Goal: Information Seeking & Learning: Find specific page/section

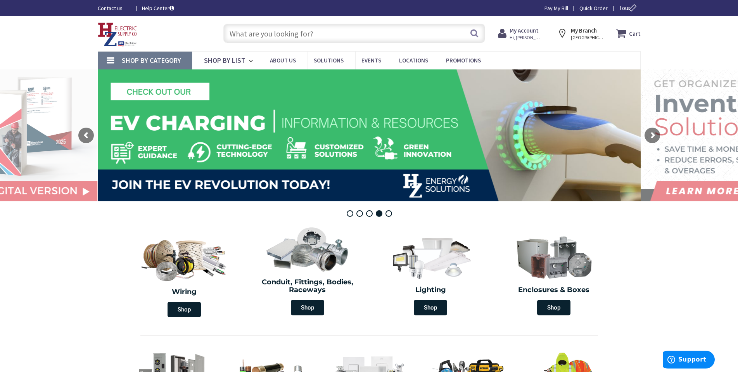
click at [241, 39] on input "text" at bounding box center [354, 33] width 262 height 19
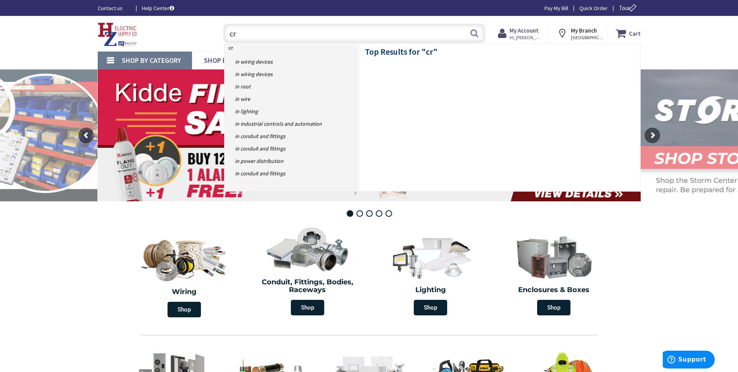
type input "c"
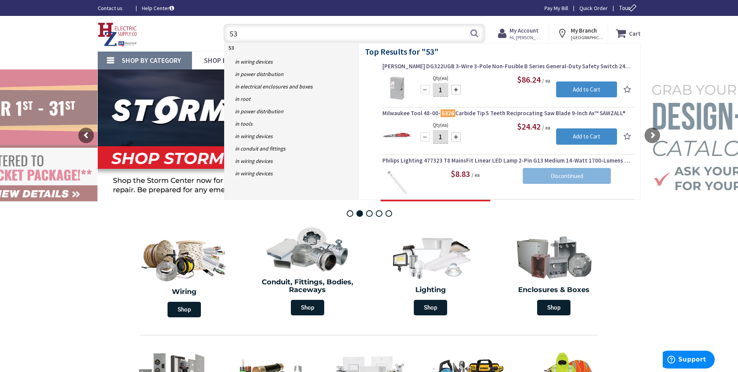
type input "5"
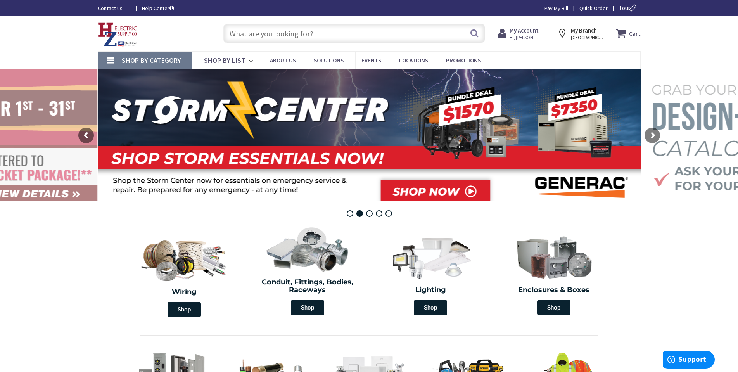
click at [123, 59] on span "Shop By Category" at bounding box center [151, 60] width 59 height 9
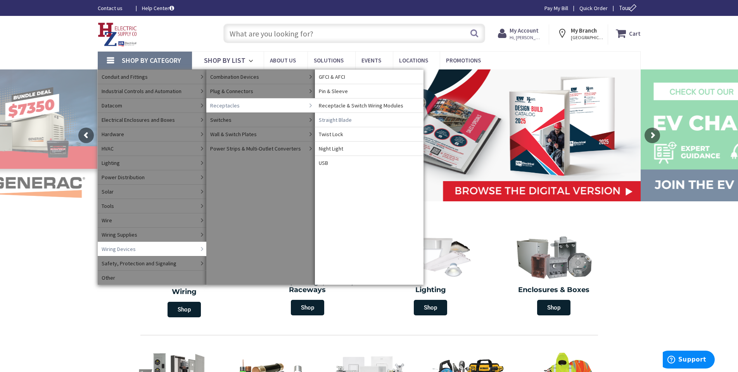
click at [347, 123] on span "Straight Blade" at bounding box center [335, 120] width 33 height 8
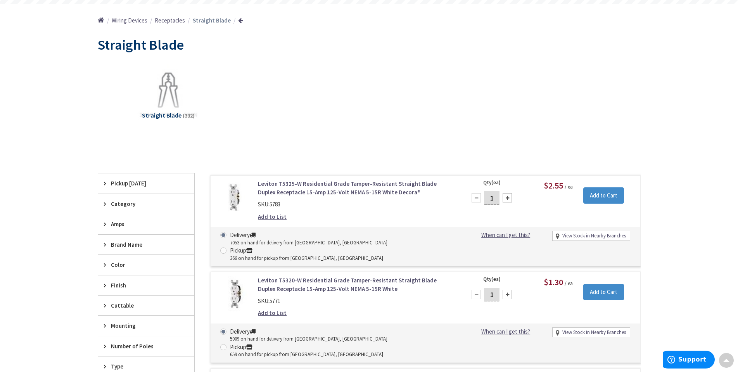
scroll to position [79, 0]
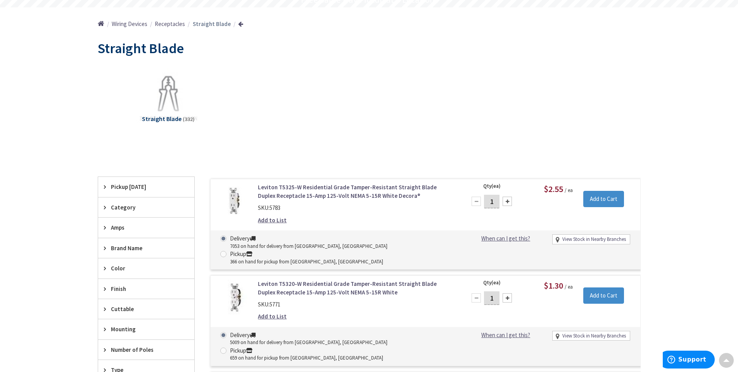
click at [173, 24] on span "Receptacles" at bounding box center [170, 23] width 30 height 7
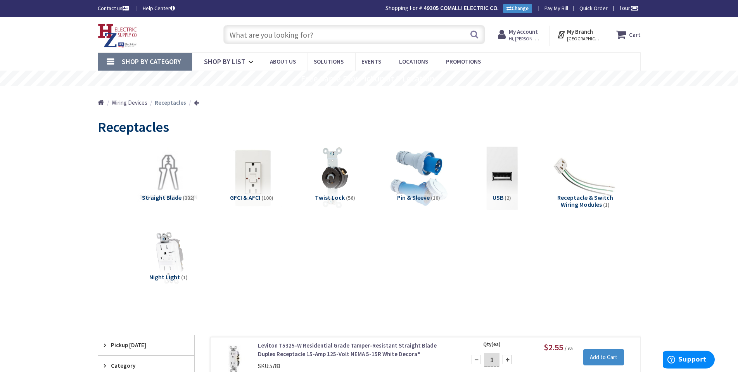
click at [237, 178] on img at bounding box center [252, 178] width 70 height 70
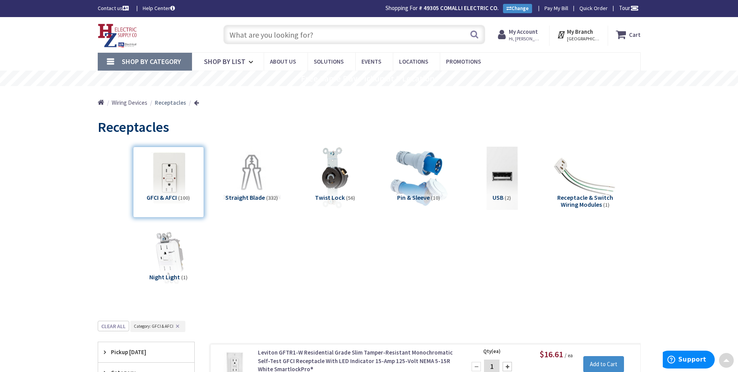
scroll to position [321, 0]
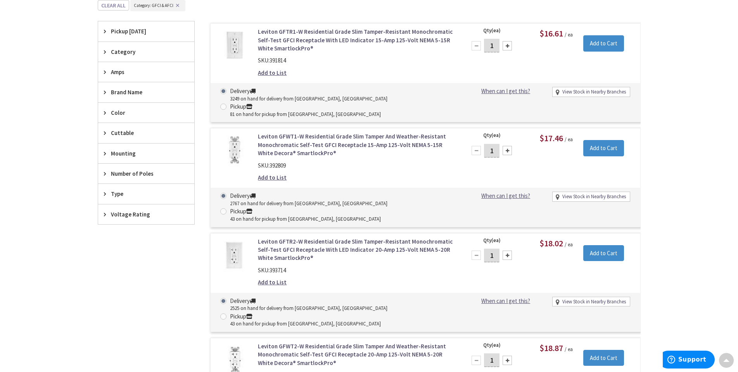
click at [116, 76] on span "Amps" at bounding box center [142, 72] width 63 height 8
click at [114, 101] on span "20 Amp" at bounding box center [146, 100] width 96 height 13
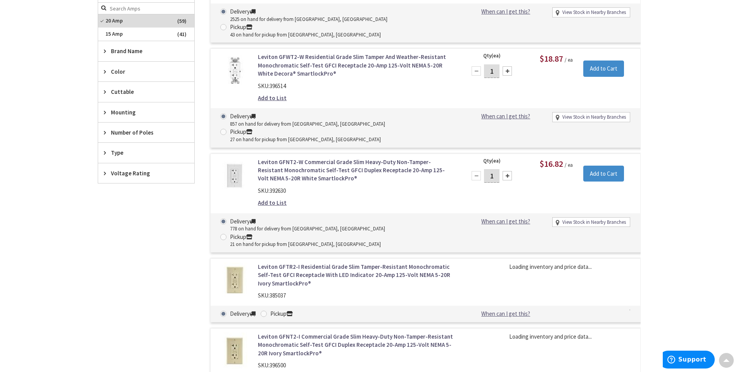
scroll to position [241, 0]
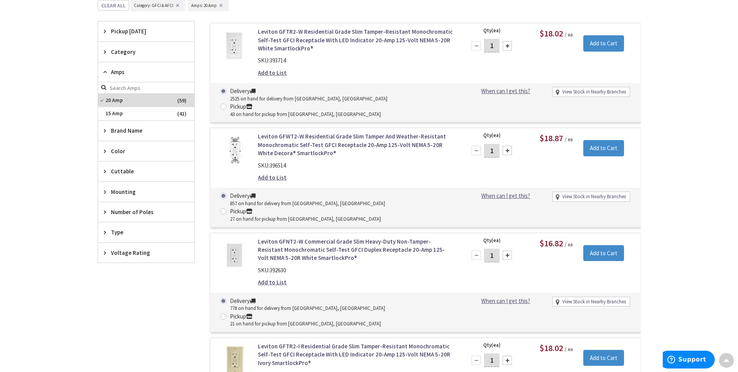
click at [125, 239] on div "Type" at bounding box center [146, 232] width 96 height 20
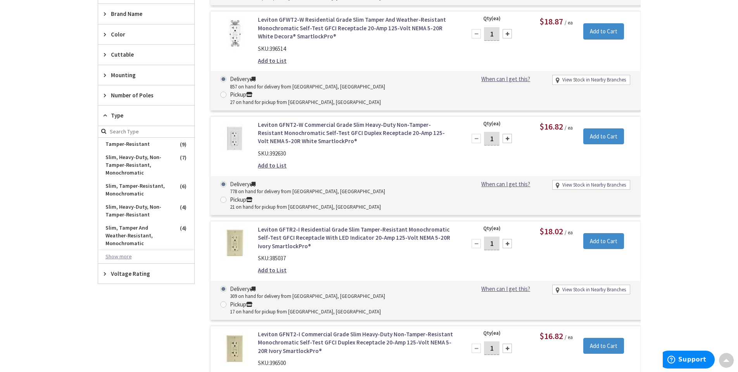
scroll to position [358, 0]
click at [116, 251] on button "Show more" at bounding box center [146, 257] width 96 height 13
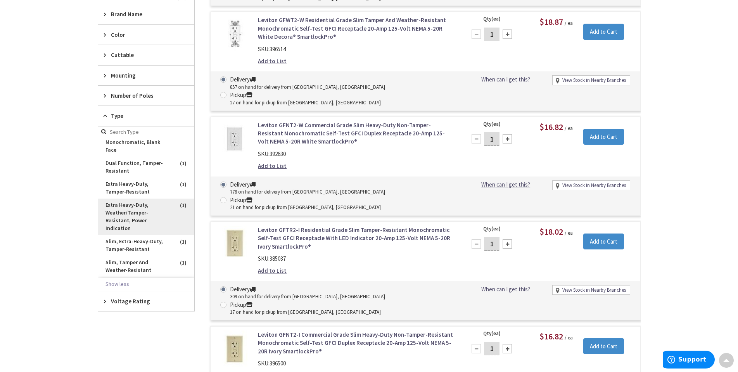
scroll to position [295, 0]
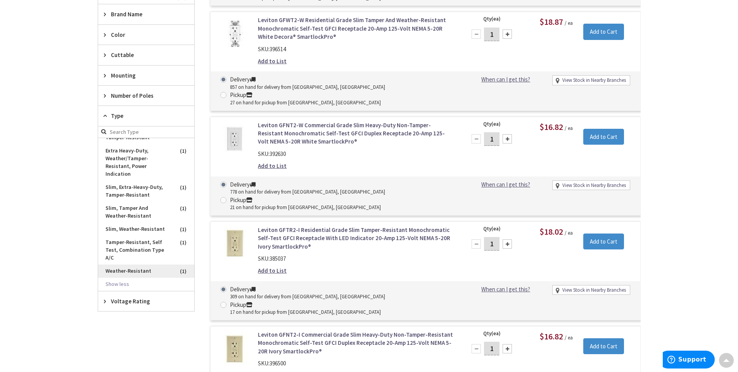
click at [123, 267] on span "Weather-Resistant" at bounding box center [146, 271] width 96 height 13
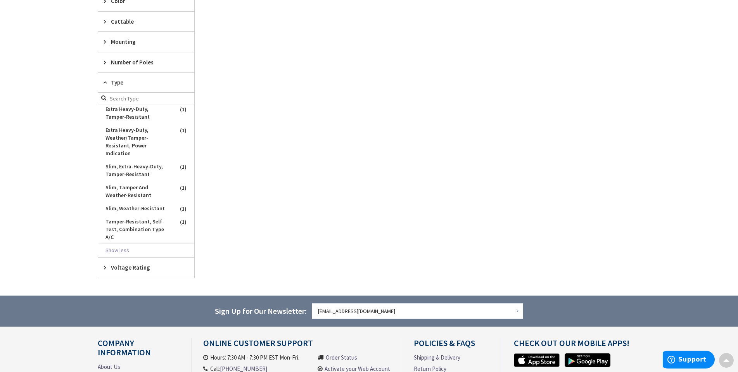
scroll to position [338, 0]
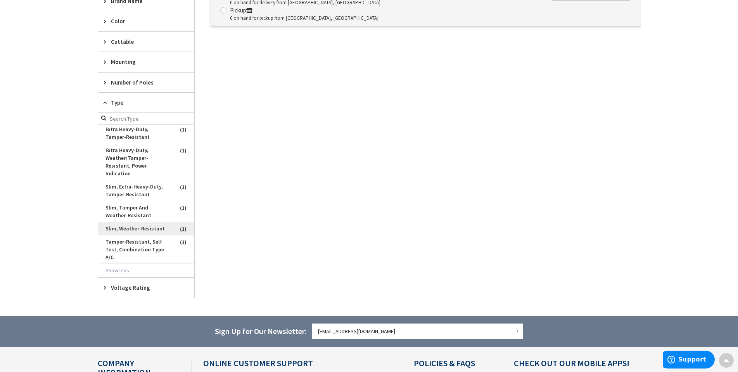
click at [125, 232] on span "Slim, Weather-Resistant" at bounding box center [146, 228] width 96 height 13
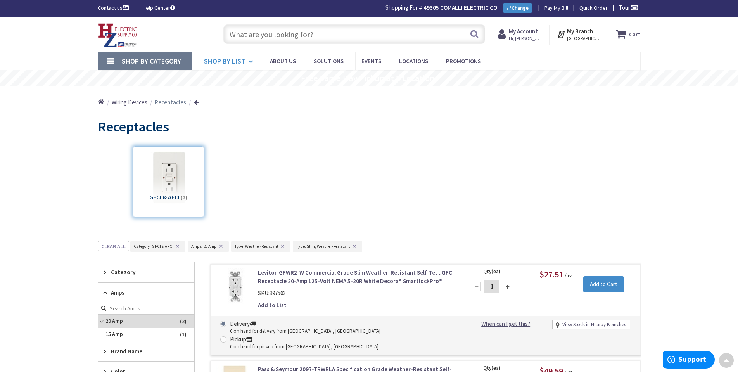
scroll to position [0, 0]
click at [242, 40] on input "text" at bounding box center [354, 34] width 262 height 19
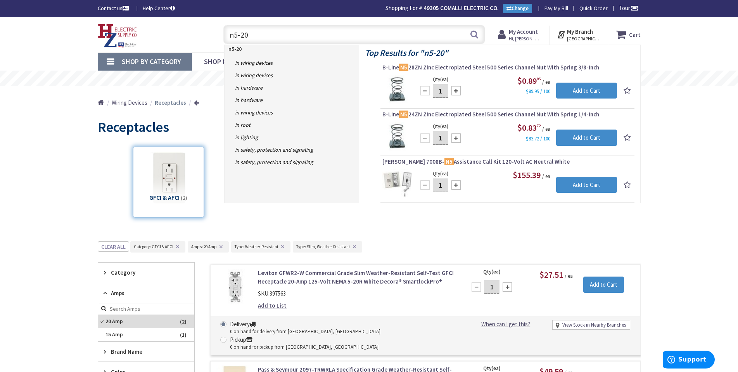
type input "n5-20r"
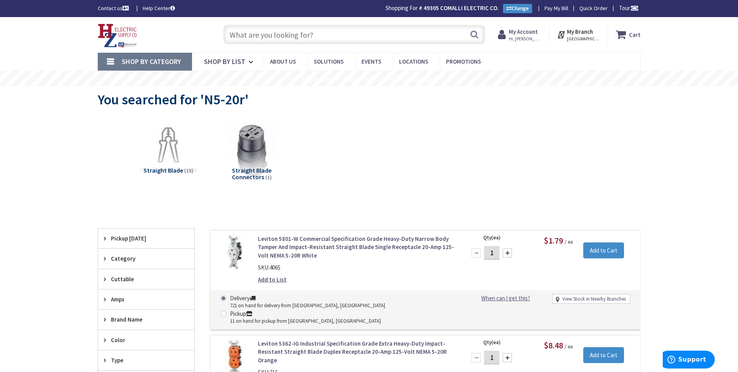
click at [238, 38] on input "text" at bounding box center [354, 34] width 262 height 19
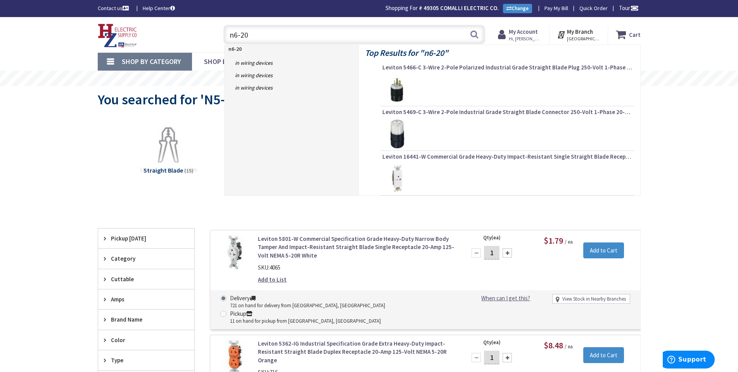
type input "n6-20r"
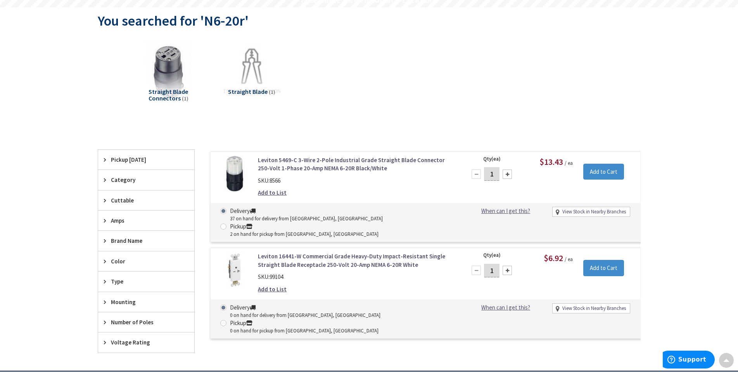
scroll to position [1, 0]
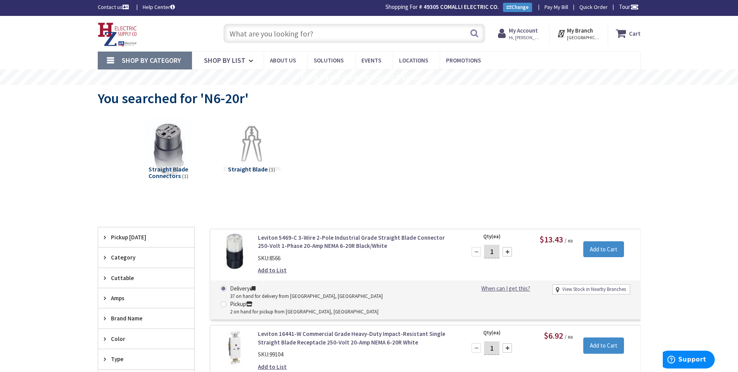
click at [152, 60] on span "Shop By Category" at bounding box center [151, 60] width 59 height 9
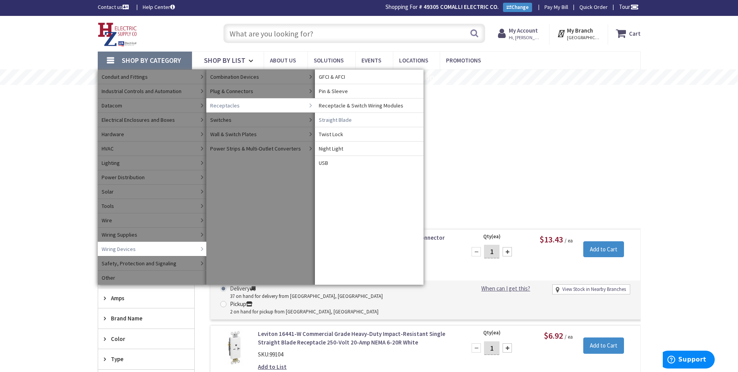
click at [336, 119] on span "Straight Blade" at bounding box center [335, 120] width 33 height 8
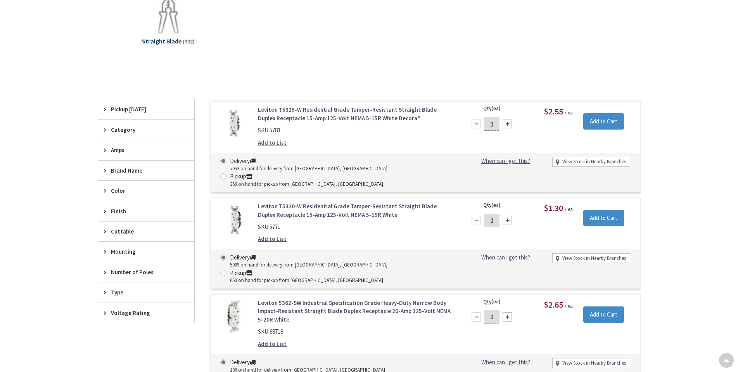
click at [111, 148] on span "Amps" at bounding box center [142, 150] width 63 height 8
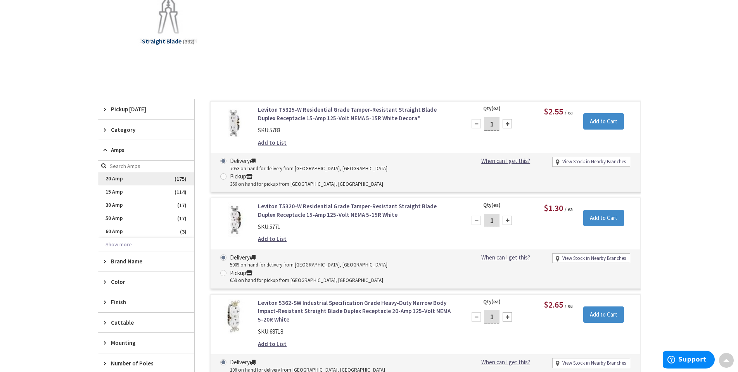
click at [110, 178] on span "20 Amp" at bounding box center [146, 178] width 96 height 13
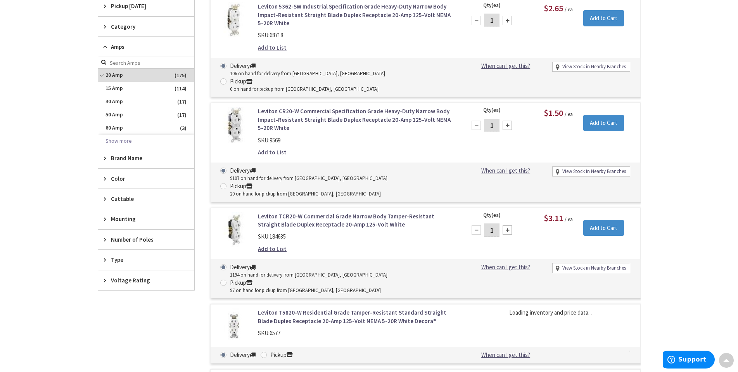
scroll to position [273, 0]
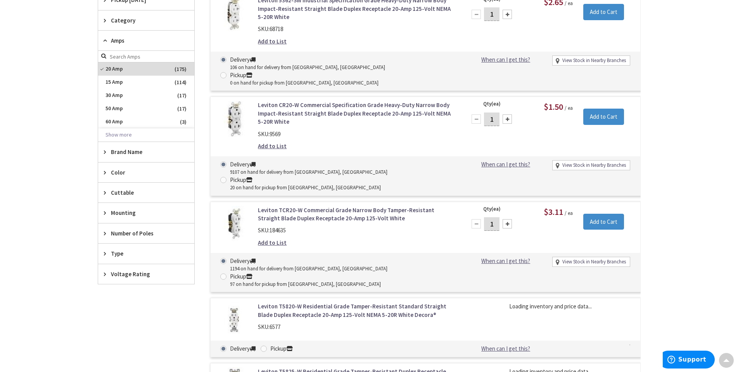
click at [116, 270] on span "Voltage Rating" at bounding box center [142, 274] width 63 height 8
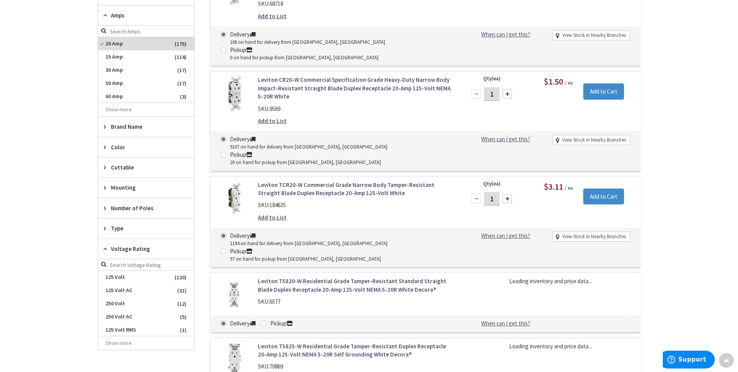
scroll to position [312, 0]
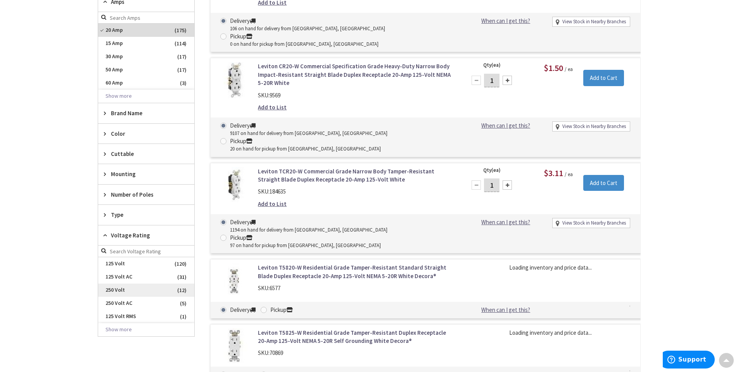
click at [111, 284] on span "250 Volt" at bounding box center [146, 290] width 96 height 13
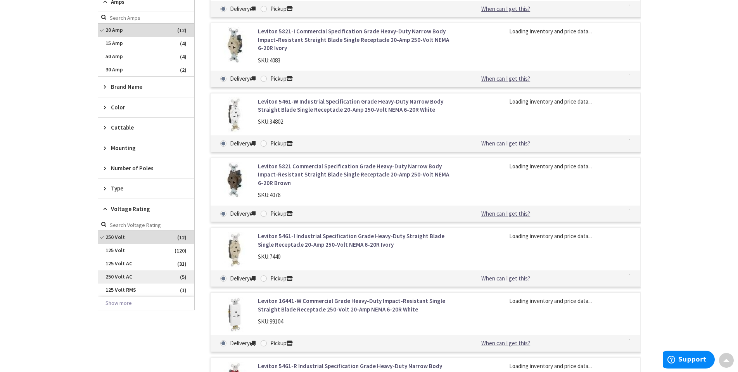
click at [111, 280] on span "250 Volt AC" at bounding box center [146, 276] width 96 height 13
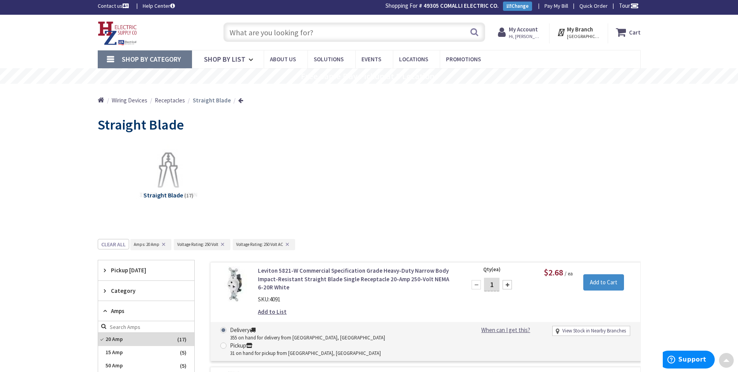
scroll to position [0, 0]
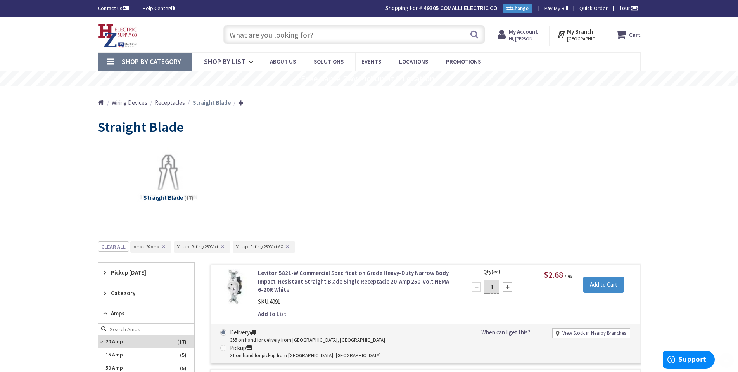
click at [255, 32] on input "text" at bounding box center [354, 34] width 262 height 19
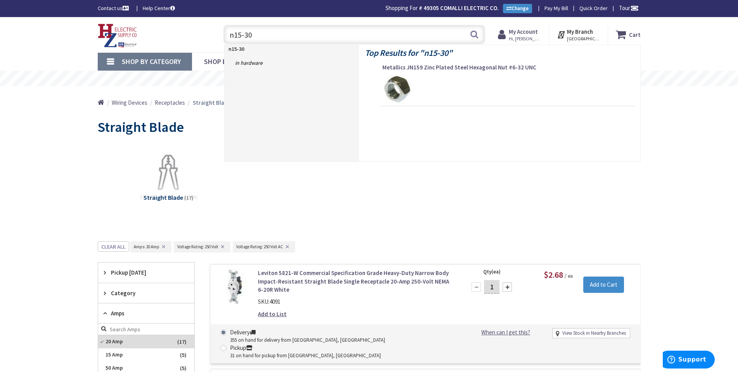
type input "n15-30r"
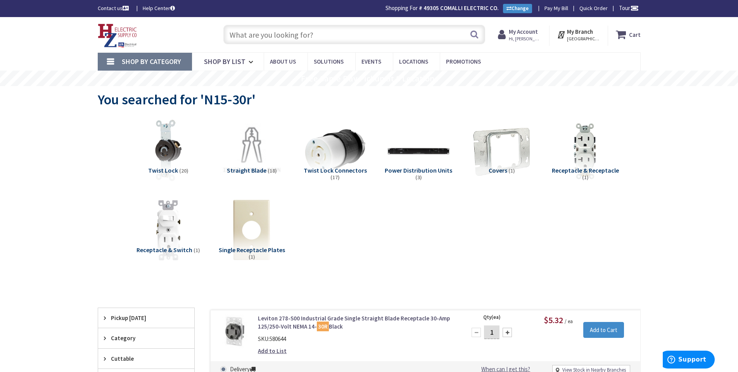
click at [269, 37] on input "text" at bounding box center [354, 34] width 262 height 19
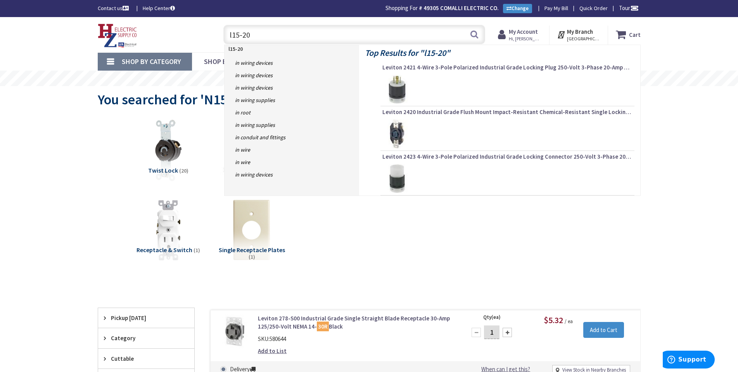
type input "l15-20r"
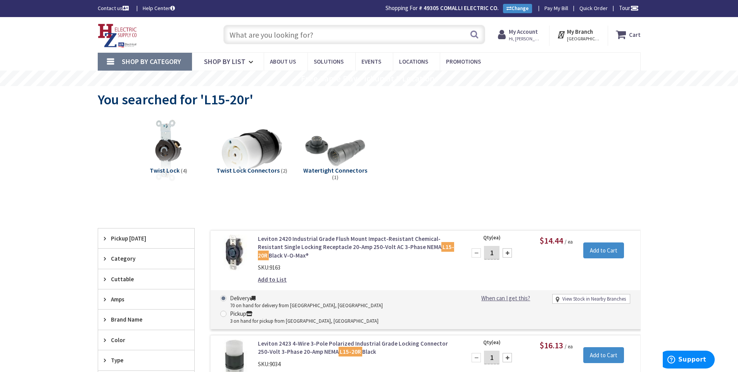
click at [286, 36] on input "text" at bounding box center [354, 34] width 262 height 19
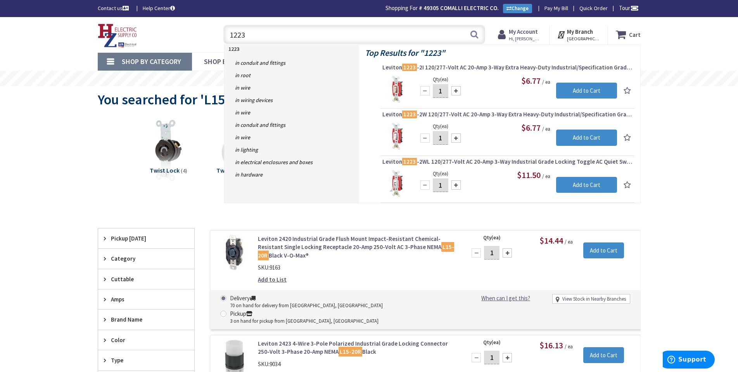
drag, startPoint x: 246, startPoint y: 35, endPoint x: 187, endPoint y: 18, distance: 61.4
click at [187, 18] on div "Skip to Content Toggle Nav 1223 1223 Search Cart My Cart Close" at bounding box center [369, 34] width 582 height 35
type input "in use"
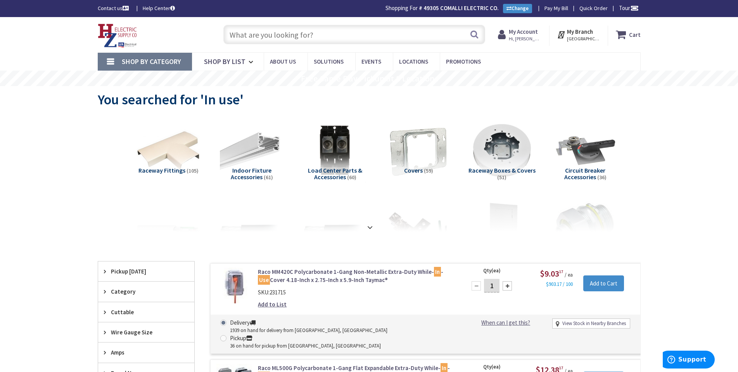
click at [261, 28] on input "text" at bounding box center [354, 34] width 262 height 19
click at [113, 65] on link "Shop By Category" at bounding box center [145, 62] width 94 height 18
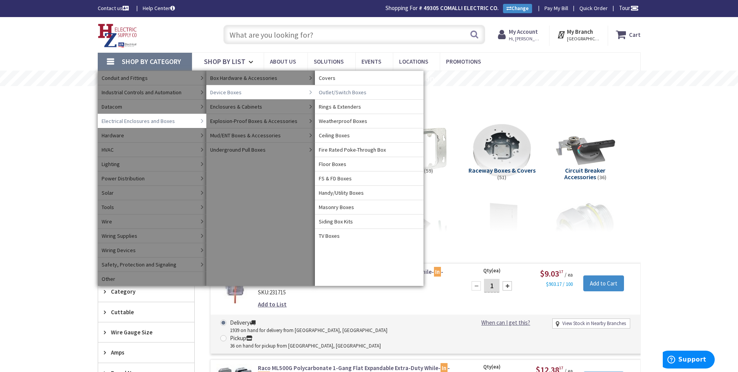
click at [337, 92] on span "Outlet/Switch Boxes" at bounding box center [343, 92] width 48 height 8
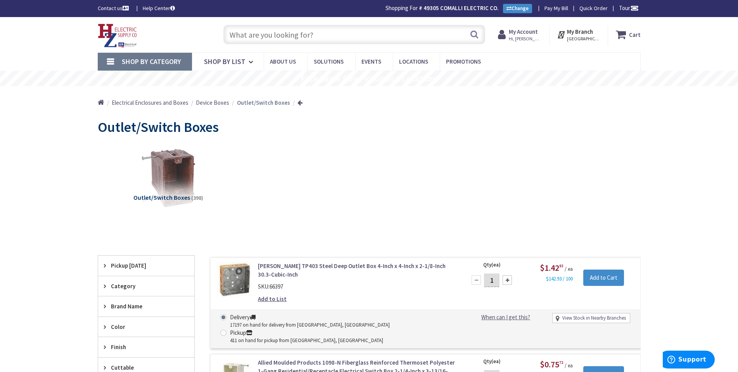
click at [239, 40] on input "text" at bounding box center [354, 34] width 262 height 19
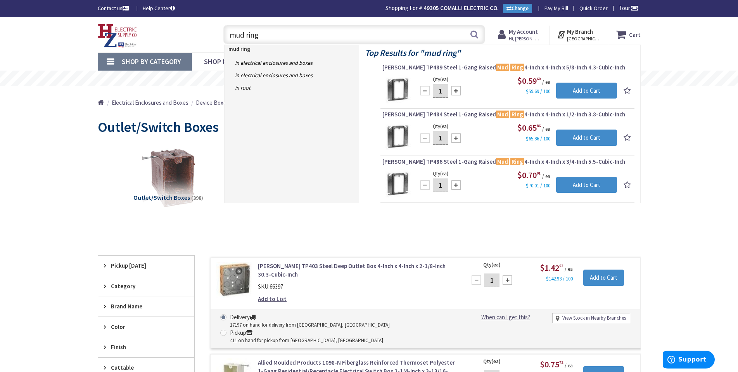
drag, startPoint x: 269, startPoint y: 35, endPoint x: 208, endPoint y: 31, distance: 61.1
click at [208, 31] on div "Toggle Nav mud ring mud ring Search Cart My Cart Close" at bounding box center [369, 35] width 555 height 26
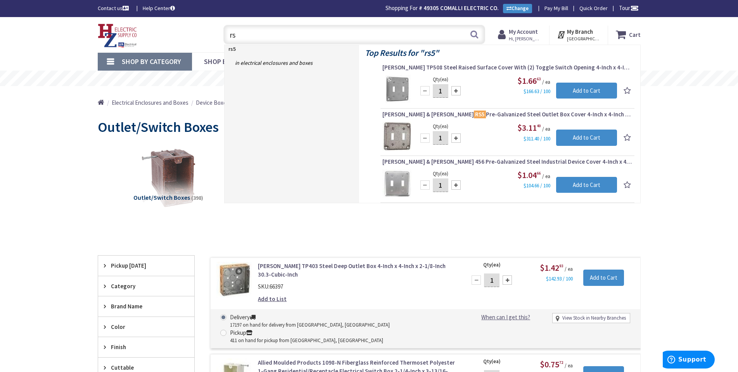
type input "r"
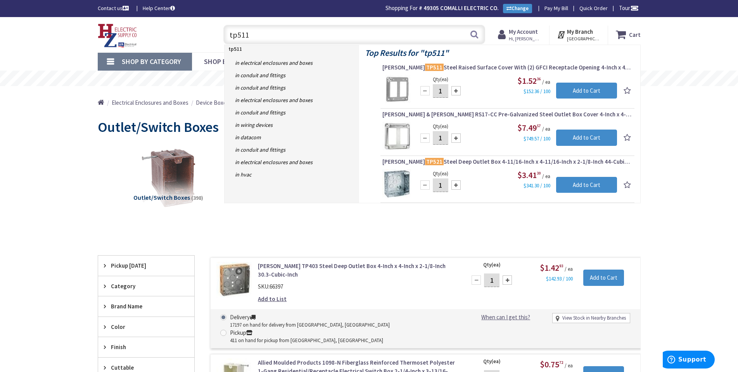
click at [269, 36] on input "tp511" at bounding box center [354, 34] width 262 height 19
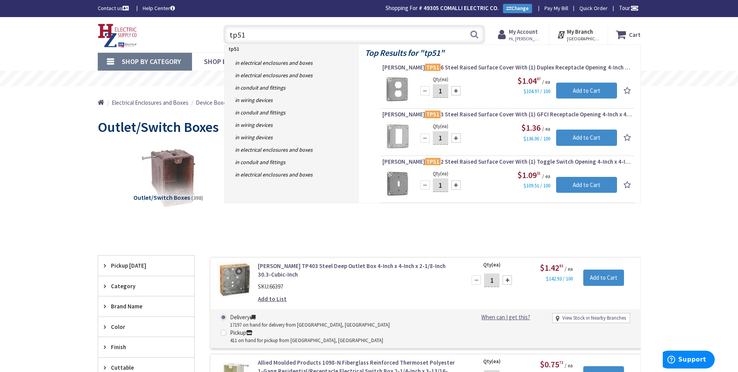
click at [254, 38] on input "tp51" at bounding box center [354, 34] width 262 height 19
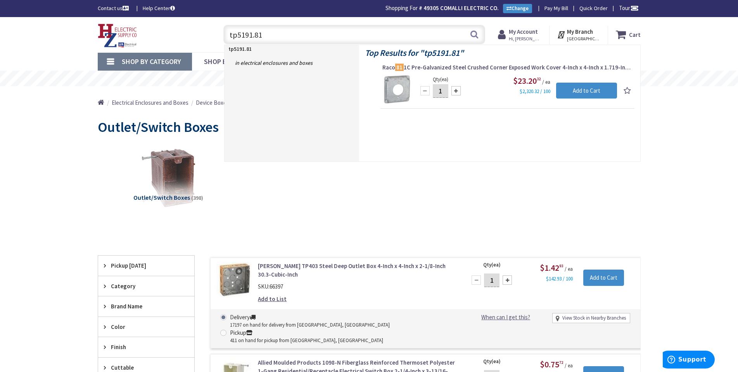
type input "tp5191.81"
click at [148, 55] on link "Shop By Category" at bounding box center [145, 62] width 94 height 18
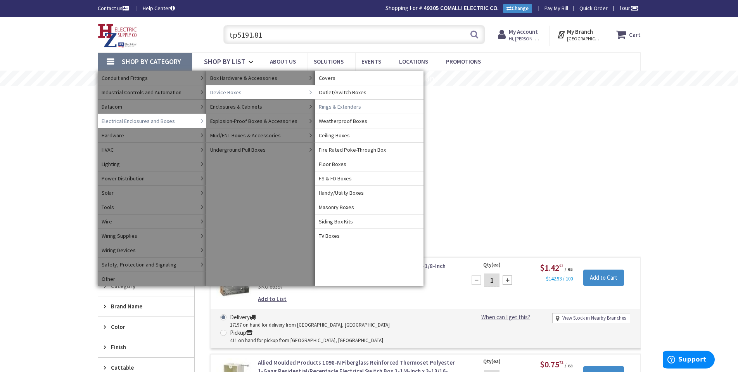
click at [330, 137] on span "Ceiling Boxes" at bounding box center [334, 136] width 31 height 8
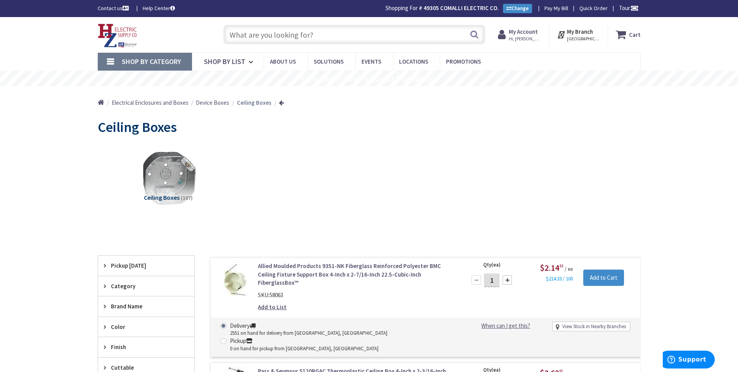
click at [244, 39] on input "text" at bounding box center [354, 34] width 262 height 19
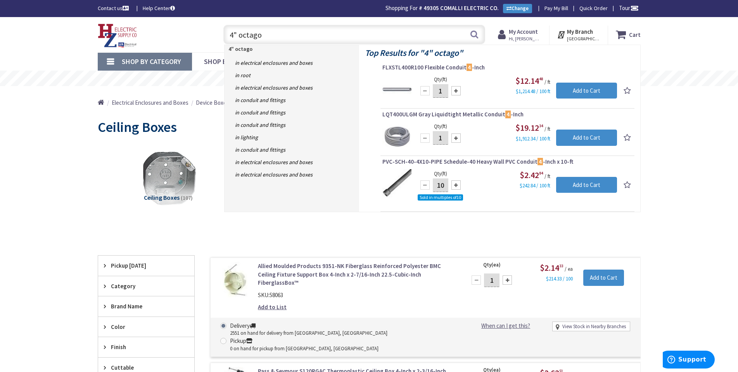
type input "4" octagon"
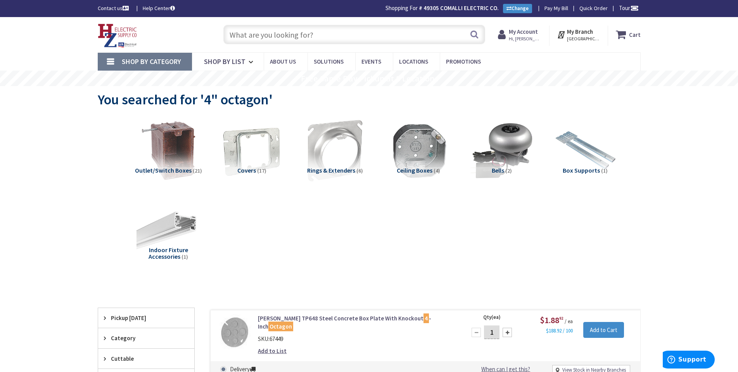
click at [249, 34] on input "text" at bounding box center [354, 34] width 262 height 19
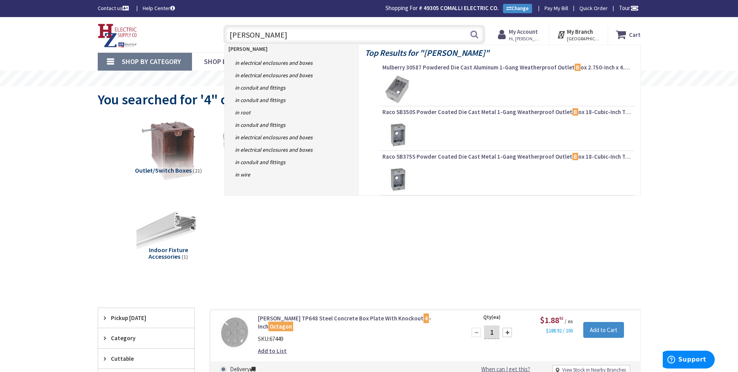
type input "bell box"
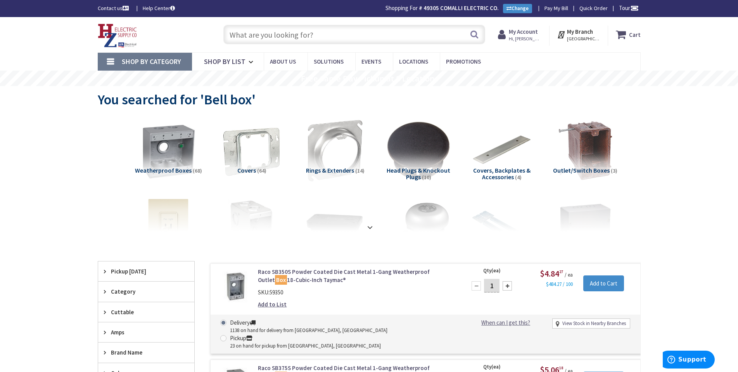
click at [156, 57] on span "Shop By Category" at bounding box center [151, 61] width 59 height 9
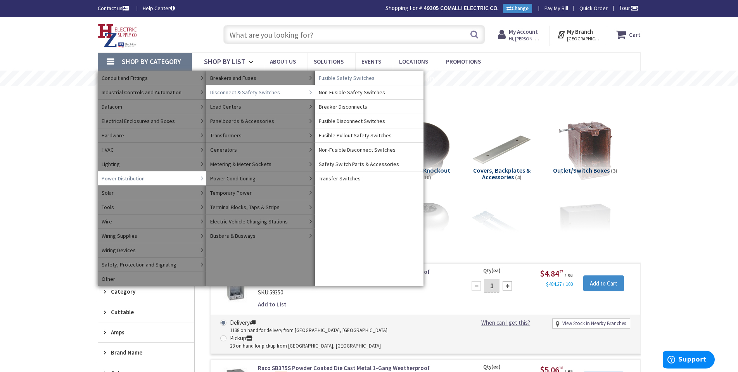
click at [340, 79] on span "Fusible Safety Switches" at bounding box center [347, 78] width 56 height 8
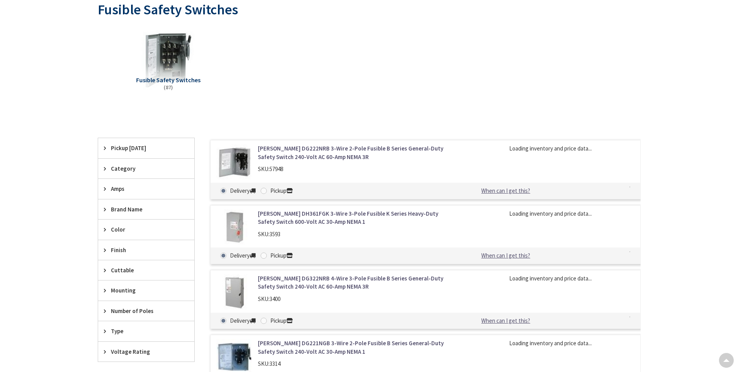
click at [106, 190] on icon at bounding box center [107, 189] width 6 height 6
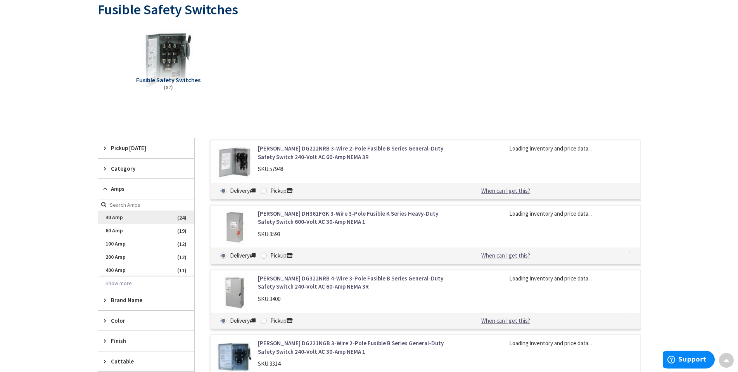
click at [108, 219] on span "30 Amp" at bounding box center [146, 217] width 96 height 13
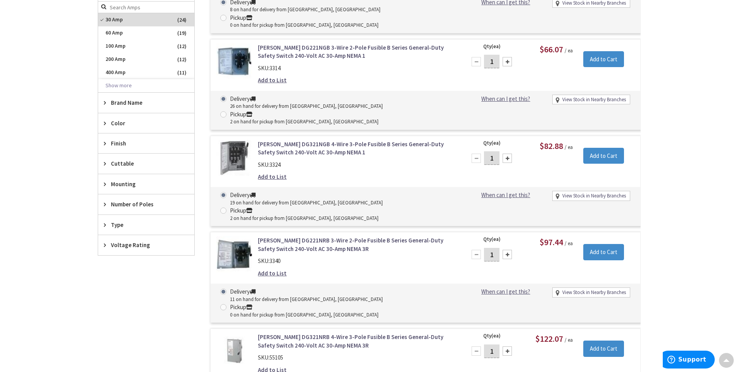
scroll to position [273, 0]
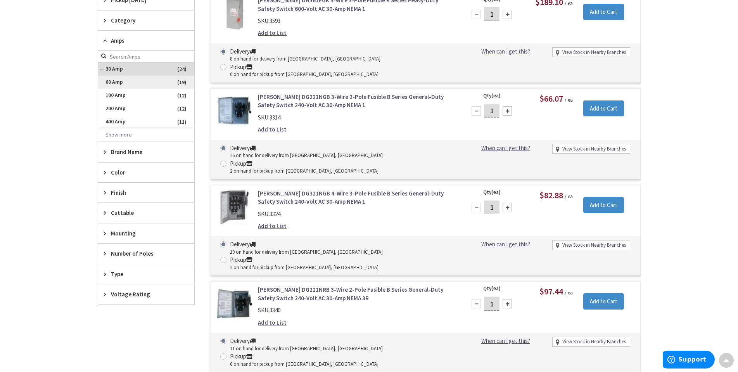
click at [112, 84] on span "60 Amp" at bounding box center [146, 82] width 96 height 13
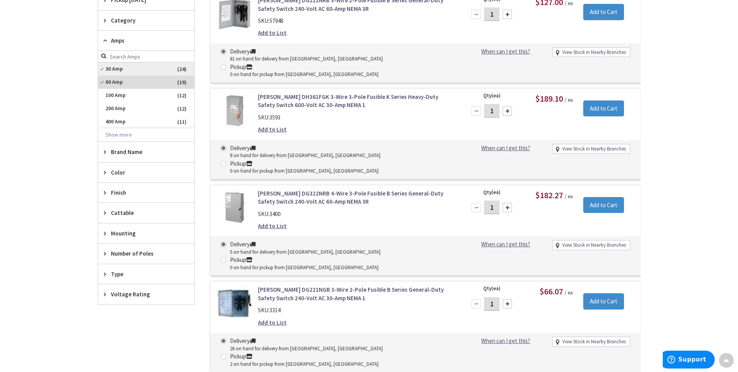
click at [113, 71] on span "30 Amp" at bounding box center [146, 68] width 96 height 13
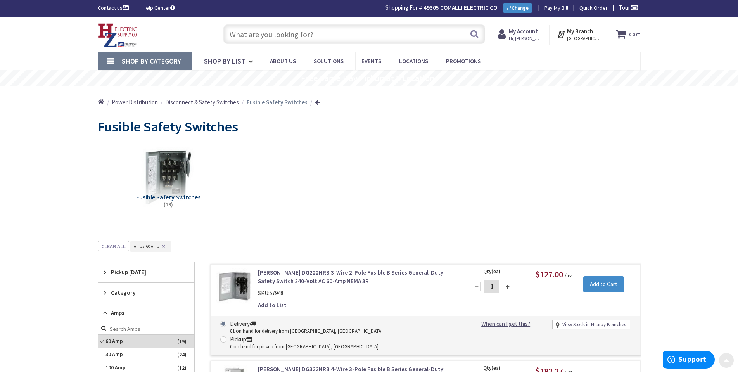
scroll to position [0, 0]
click at [258, 42] on input "text" at bounding box center [354, 34] width 262 height 19
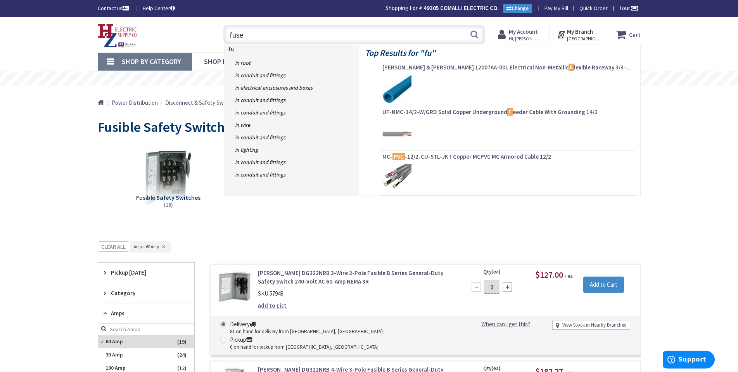
type input "fuses"
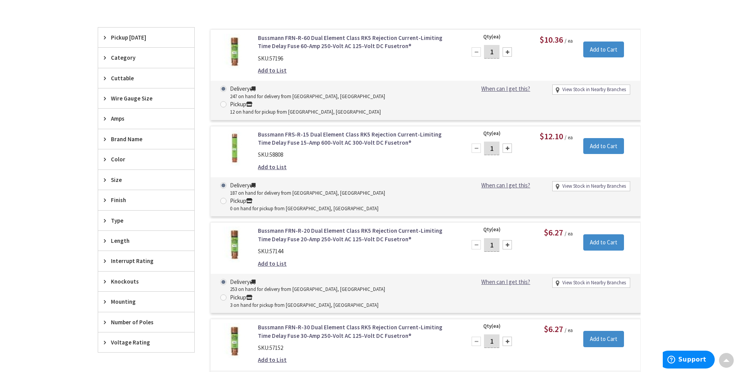
scroll to position [234, 0]
click at [121, 346] on span "Voltage Rating" at bounding box center [142, 342] width 63 height 8
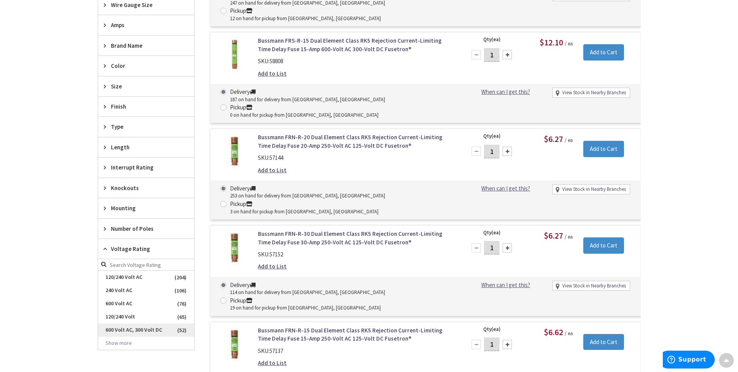
scroll to position [350, 0]
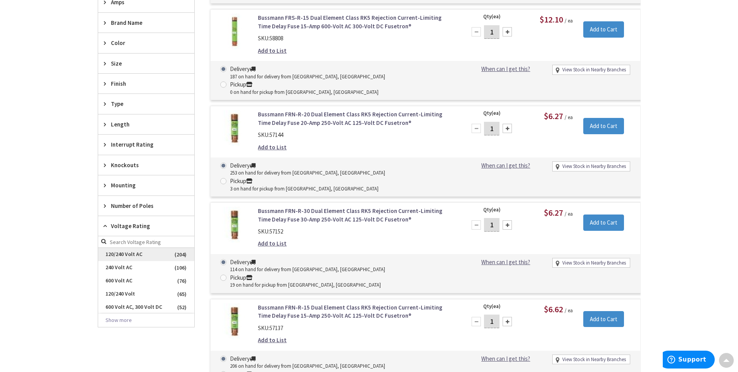
click at [124, 251] on span "120/240 Volt AC" at bounding box center [146, 254] width 96 height 13
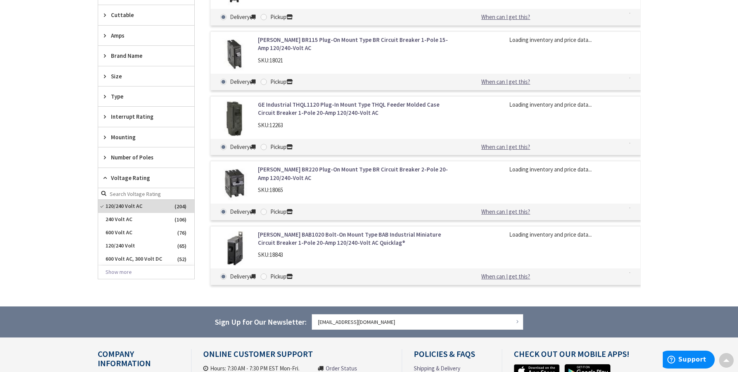
scroll to position [384, 0]
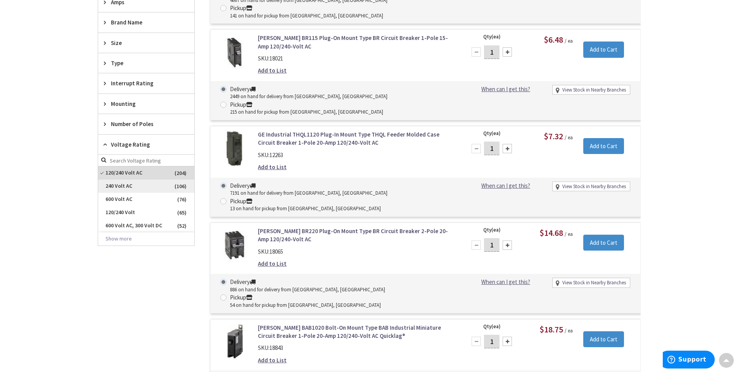
click at [118, 188] on span "240 Volt AC" at bounding box center [146, 186] width 96 height 13
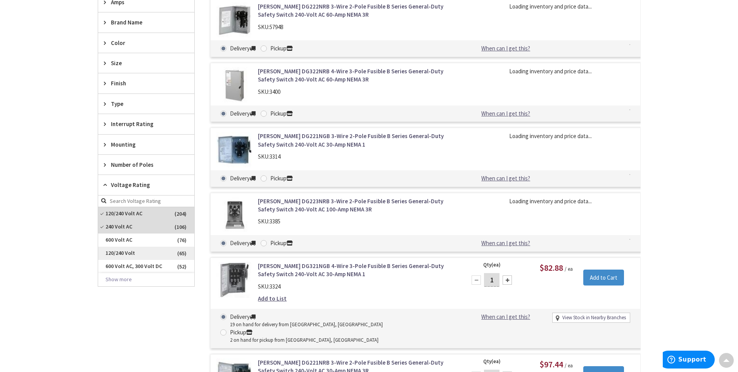
click at [121, 250] on span "120/240 Volt" at bounding box center [146, 253] width 96 height 13
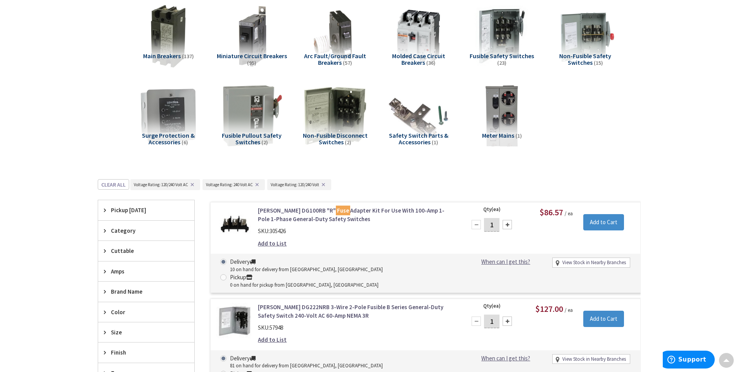
scroll to position [112, 0]
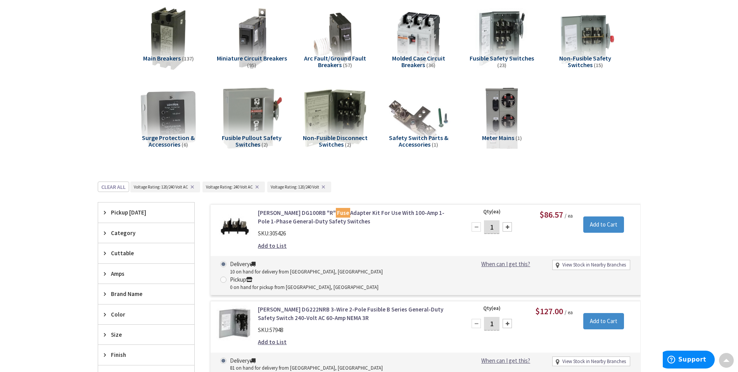
click at [110, 184] on button "Clear all" at bounding box center [113, 187] width 31 height 10
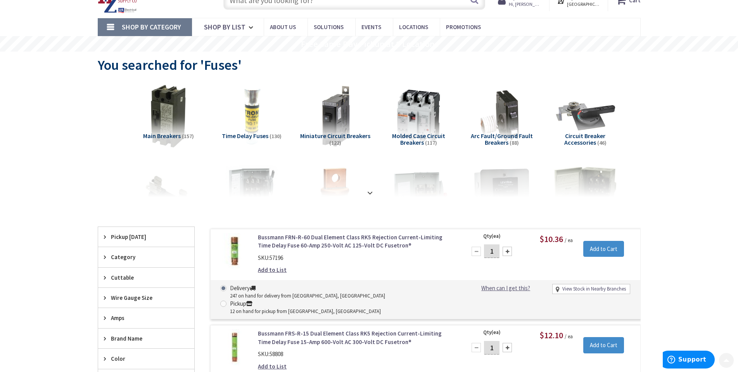
scroll to position [0, 0]
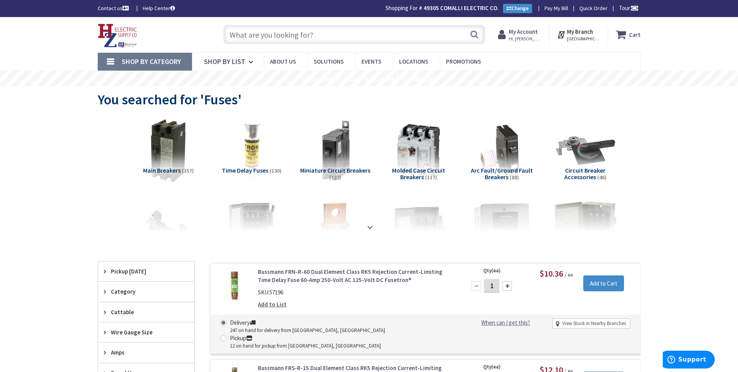
click at [128, 60] on span "Shop By Category" at bounding box center [151, 61] width 59 height 9
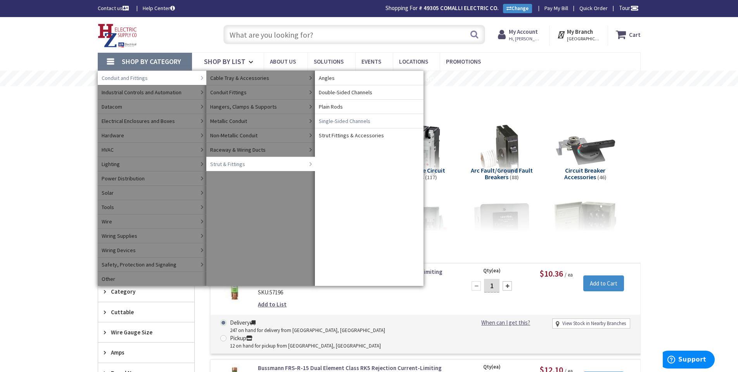
click at [356, 121] on span "Single-Sided Channels" at bounding box center [345, 121] width 52 height 8
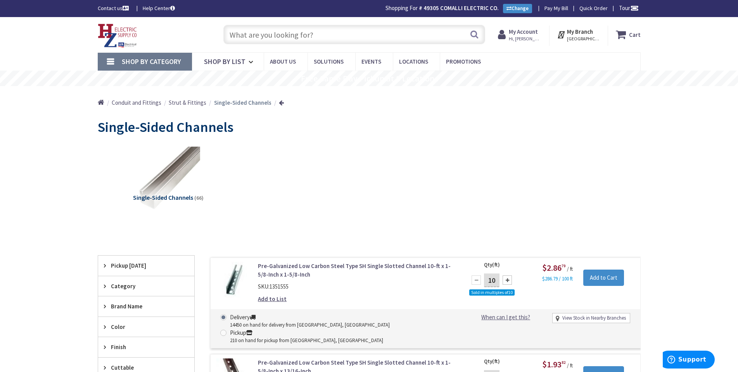
click at [110, 58] on link "Shop By Category" at bounding box center [145, 62] width 94 height 18
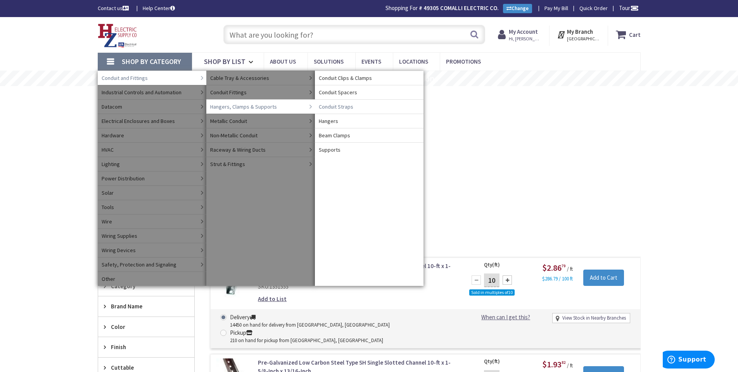
click at [335, 105] on span "Conduit Straps" at bounding box center [336, 107] width 35 height 8
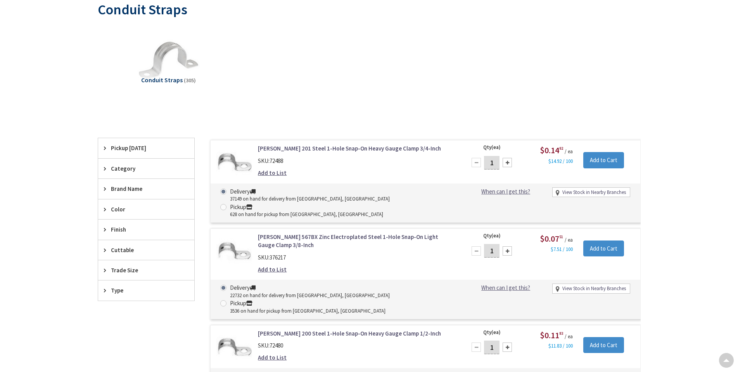
scroll to position [116, 0]
click at [111, 272] on span "Trade Size" at bounding box center [142, 270] width 63 height 8
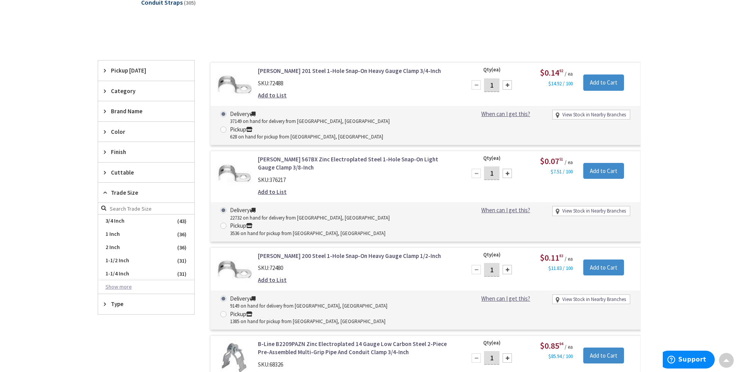
scroll to position [0, 0]
click at [112, 287] on button "Show more" at bounding box center [146, 287] width 96 height 13
click at [117, 262] on span "4 Inch" at bounding box center [146, 261] width 96 height 13
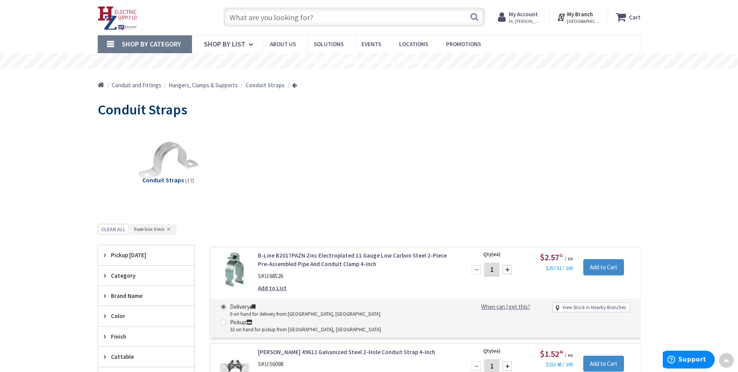
scroll to position [0, 0]
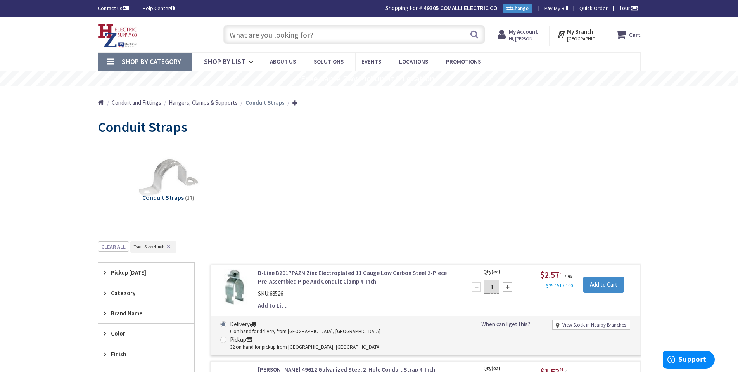
click at [257, 38] on input "text" at bounding box center [354, 34] width 262 height 19
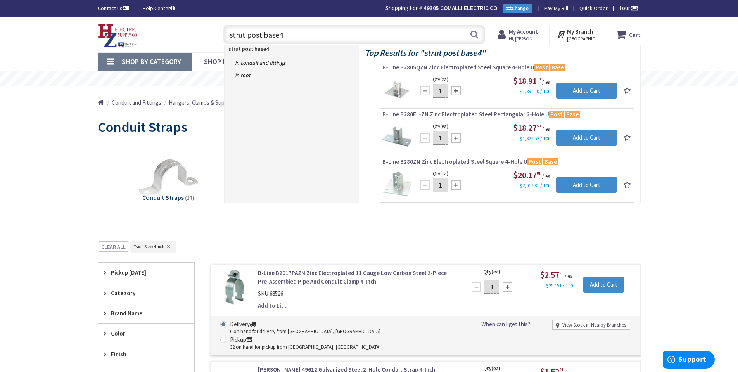
click at [296, 32] on input "strut post base4" at bounding box center [354, 34] width 262 height 19
type input "strut post base"
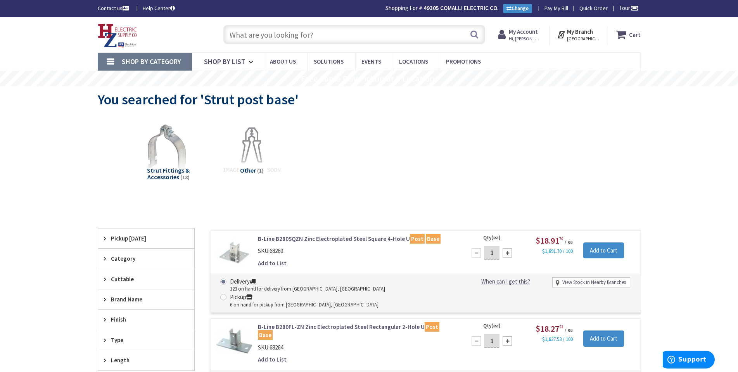
click at [246, 38] on input "text" at bounding box center [354, 34] width 262 height 19
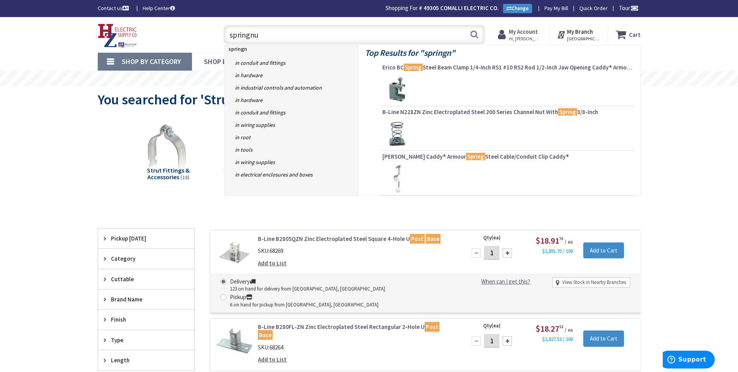
type input "springnut"
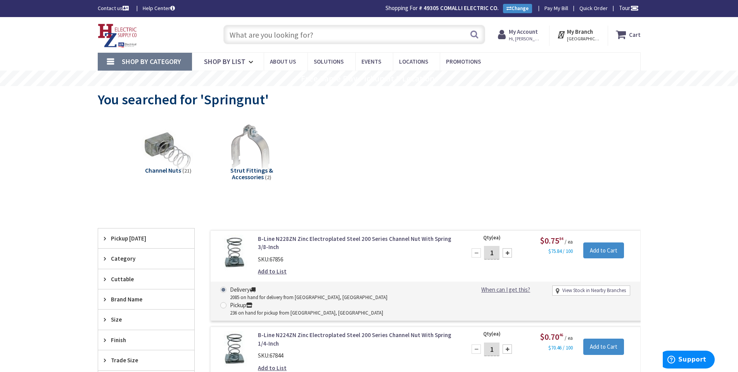
click at [251, 29] on input "text" at bounding box center [354, 34] width 262 height 19
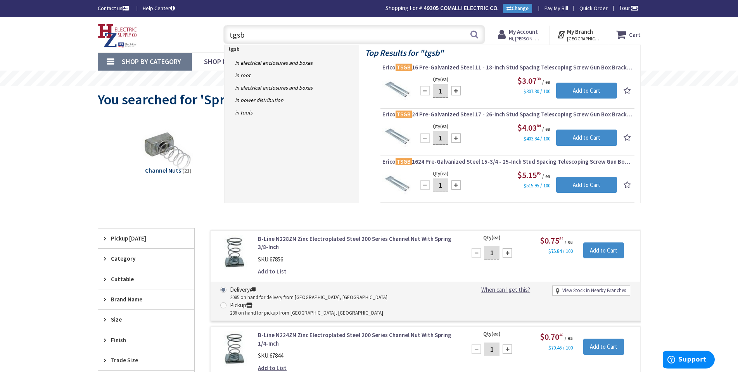
type input "tgsb"
click at [151, 62] on span "Shop By Category" at bounding box center [151, 61] width 59 height 9
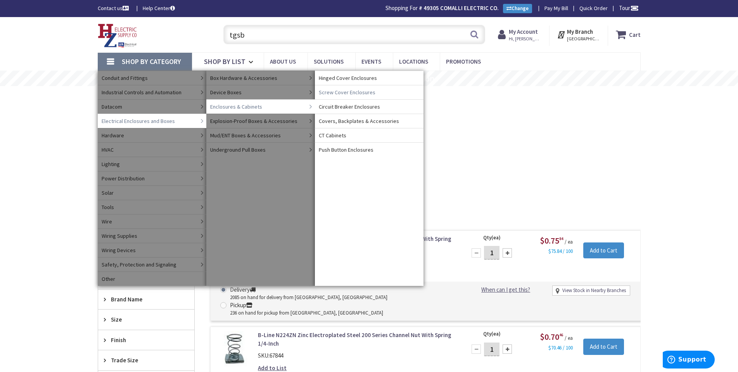
click at [343, 90] on span "Screw Cover Enclosures" at bounding box center [347, 92] width 57 height 8
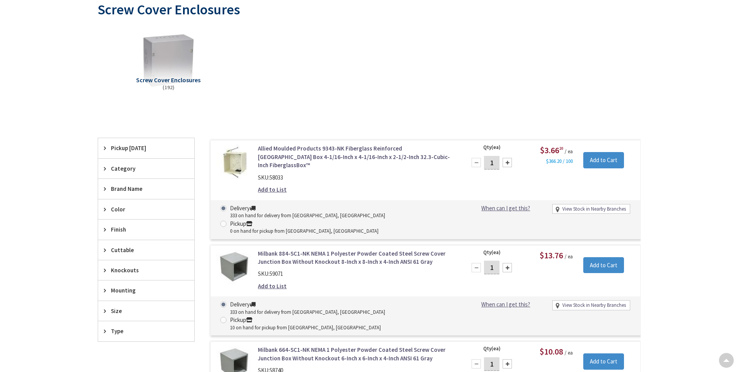
click at [118, 309] on span "Size" at bounding box center [142, 311] width 63 height 8
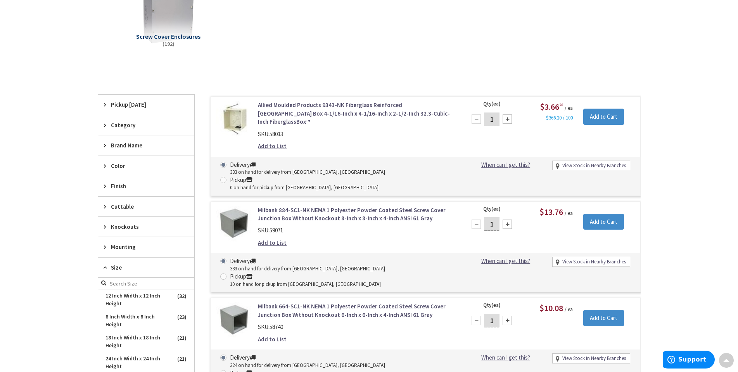
scroll to position [234, 0]
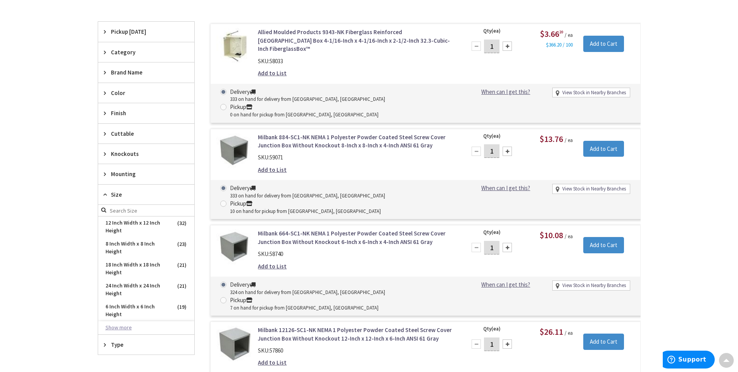
click at [117, 327] on button "Show more" at bounding box center [146, 327] width 96 height 13
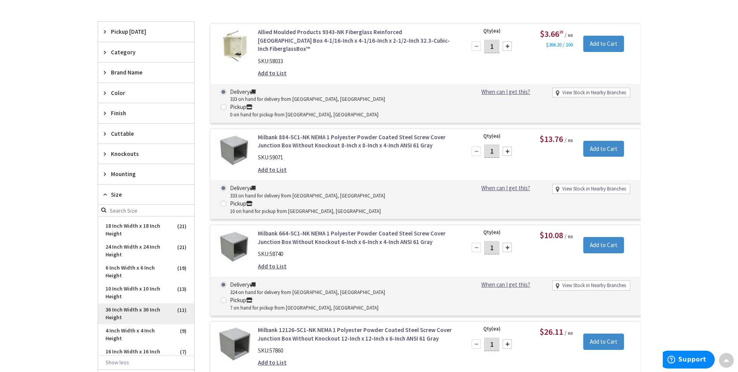
click at [135, 308] on span "36 Inch Width x 36 Inch Height" at bounding box center [146, 313] width 96 height 21
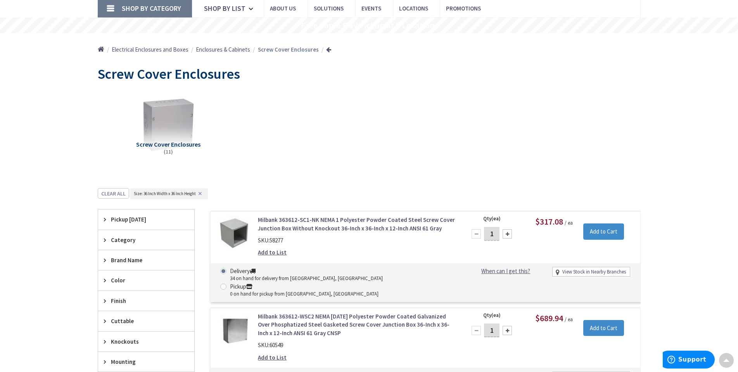
scroll to position [0, 0]
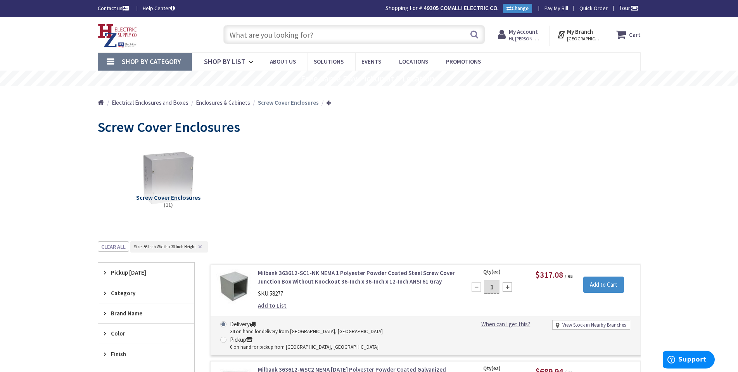
click at [251, 42] on input "text" at bounding box center [354, 34] width 262 height 19
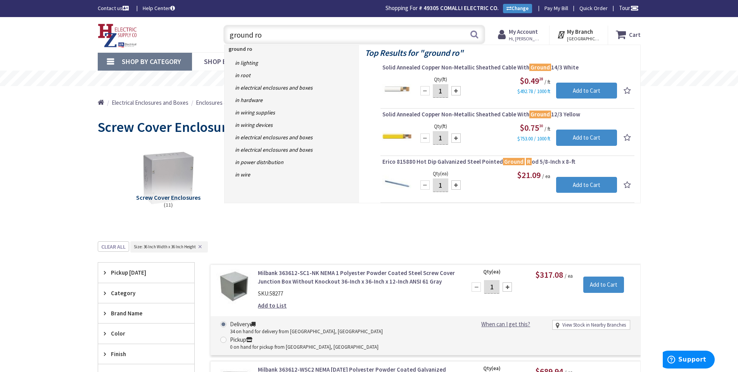
type input "ground rod"
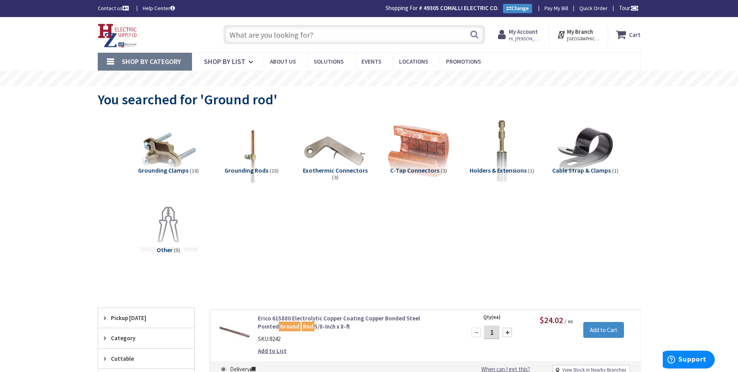
click at [260, 24] on div "Search" at bounding box center [353, 34] width 266 height 25
click at [260, 33] on input "text" at bounding box center [354, 34] width 262 height 19
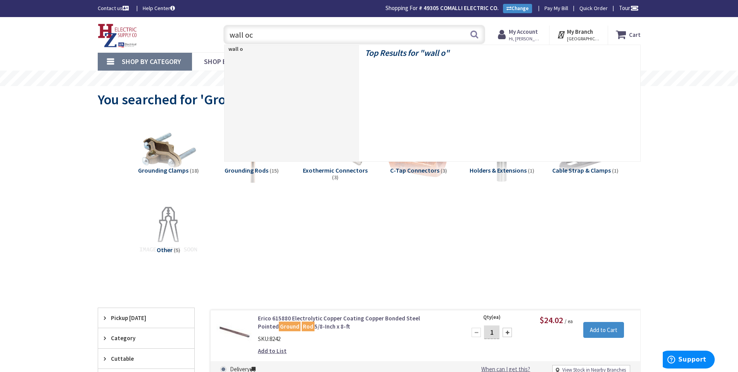
type input "wall occ"
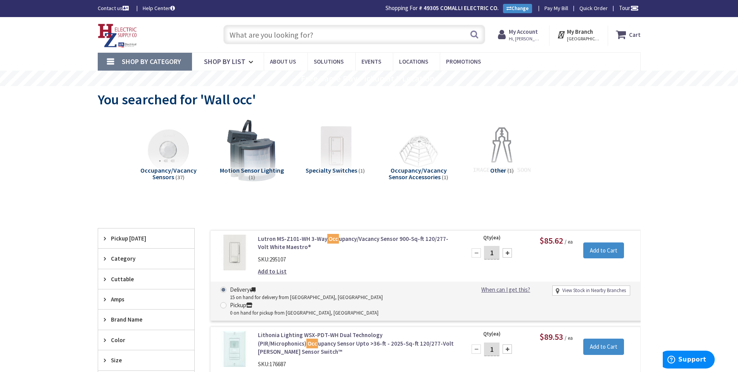
click at [253, 38] on input "text" at bounding box center [354, 34] width 262 height 19
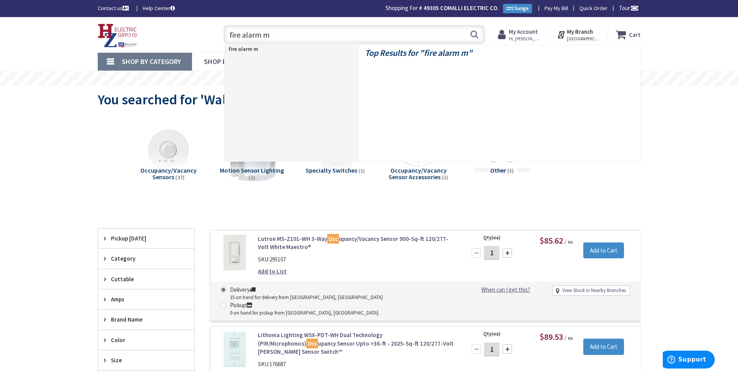
type input "fire alarm mc"
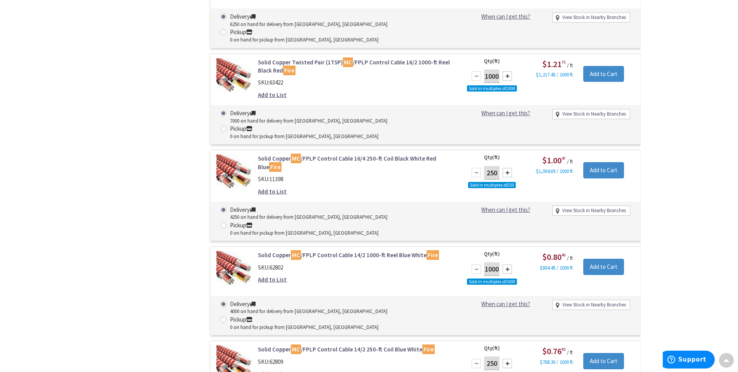
scroll to position [970, 0]
